Goal: Use online tool/utility: Utilize a website feature to perform a specific function

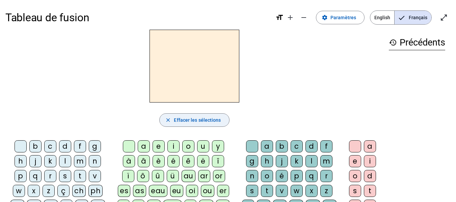
scroll to position [34, 0]
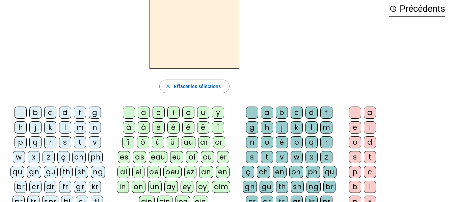
click at [171, 128] on div "é" at bounding box center [173, 128] width 12 height 12
click at [51, 114] on div "c" at bounding box center [50, 113] width 12 height 12
click at [37, 109] on div "b" at bounding box center [35, 113] width 12 height 12
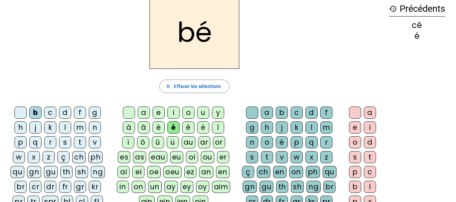
click at [295, 141] on div "p" at bounding box center [297, 142] width 12 height 12
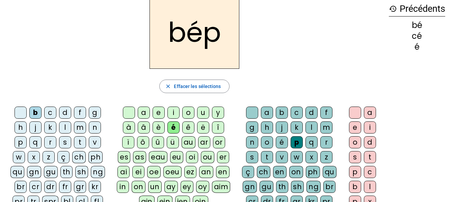
click at [281, 113] on div "b" at bounding box center [282, 113] width 12 height 12
click at [328, 126] on div "m" at bounding box center [326, 128] width 12 height 12
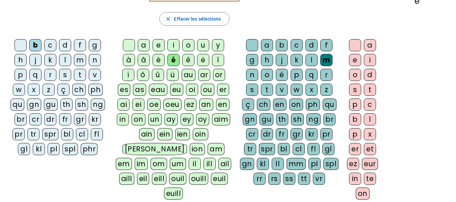
scroll to position [68, 0]
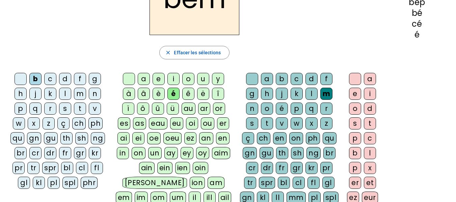
click at [66, 107] on div "s" at bounding box center [65, 109] width 12 height 12
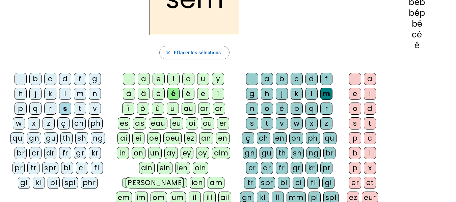
click at [283, 123] on div "v" at bounding box center [282, 123] width 12 height 12
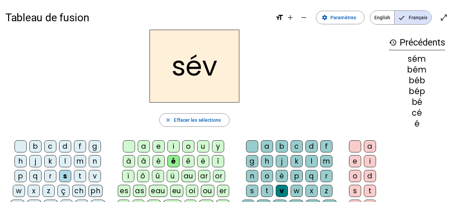
scroll to position [34, 0]
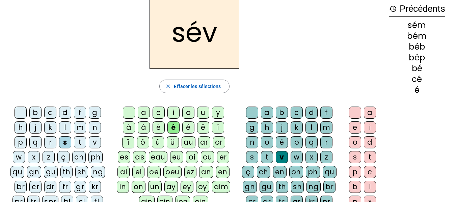
click at [81, 142] on div "t" at bounding box center [80, 142] width 12 height 12
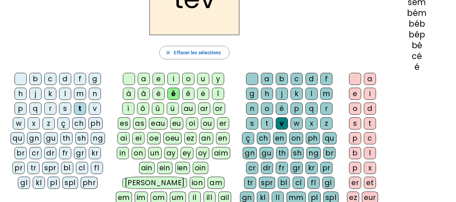
scroll to position [101, 0]
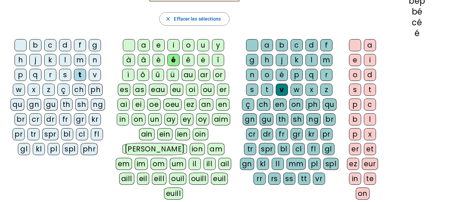
click at [281, 74] on div "é" at bounding box center [282, 75] width 12 height 12
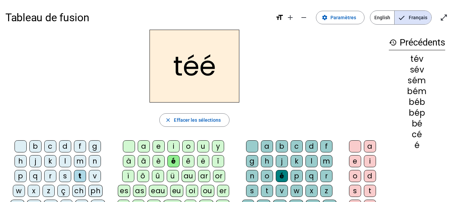
click at [173, 146] on div "i" at bounding box center [173, 146] width 12 height 12
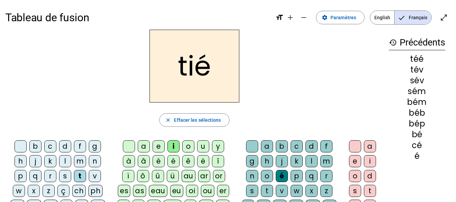
scroll to position [34, 0]
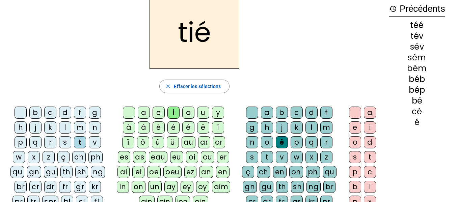
click at [81, 111] on div "f" at bounding box center [80, 113] width 12 height 12
click at [96, 113] on div "g" at bounding box center [95, 113] width 12 height 12
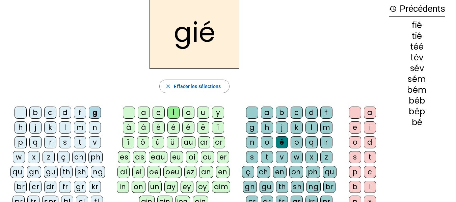
click at [98, 127] on div "n" at bounding box center [95, 128] width 12 height 12
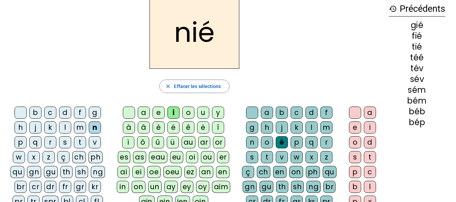
click at [22, 140] on div "p" at bounding box center [21, 142] width 12 height 12
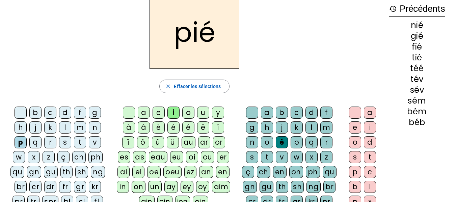
click at [172, 124] on div "é" at bounding box center [173, 128] width 12 height 12
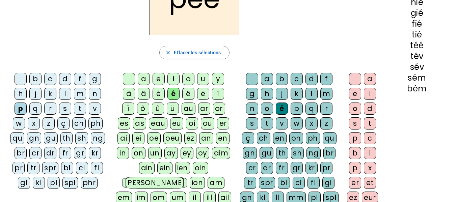
scroll to position [101, 0]
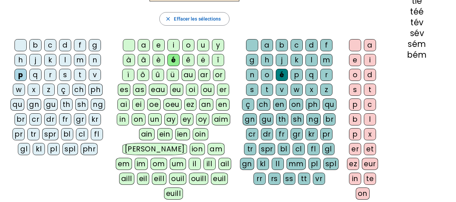
click at [252, 46] on div at bounding box center [252, 45] width 12 height 12
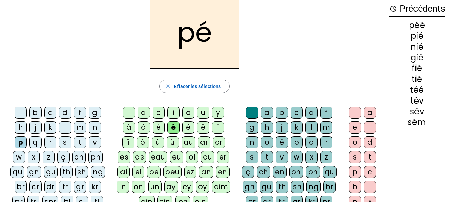
scroll to position [0, 0]
